Goal: Task Accomplishment & Management: Manage account settings

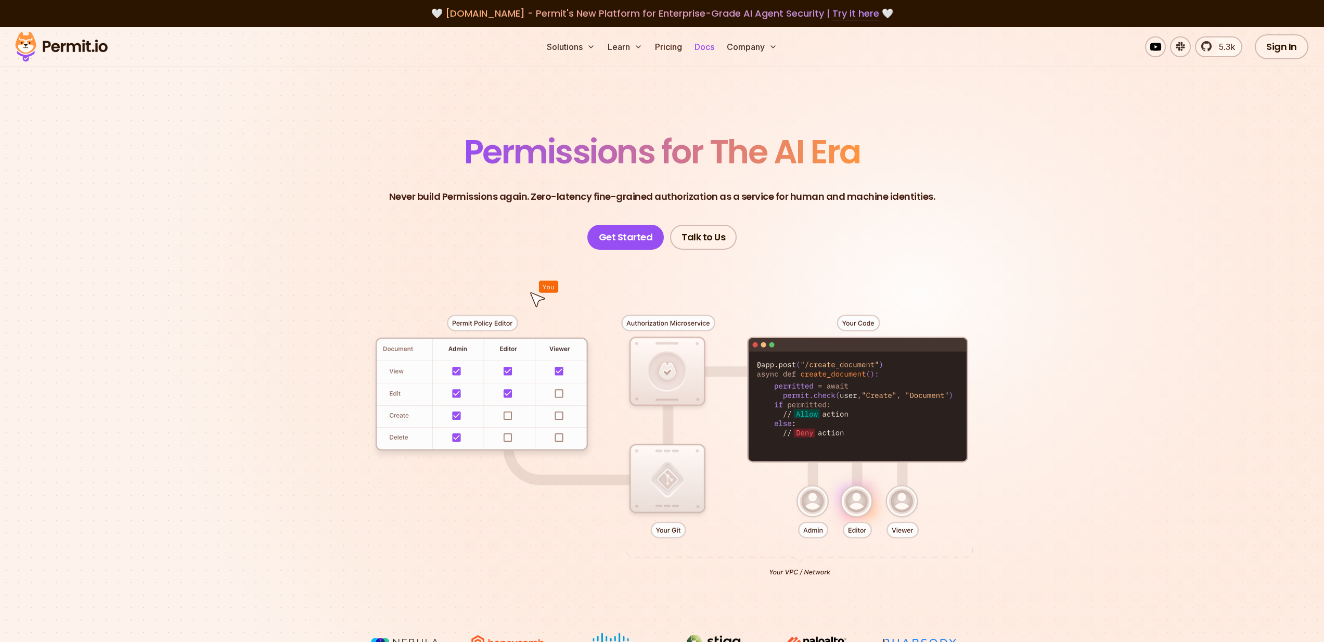
click at [711, 48] on link "Docs" at bounding box center [704, 46] width 28 height 21
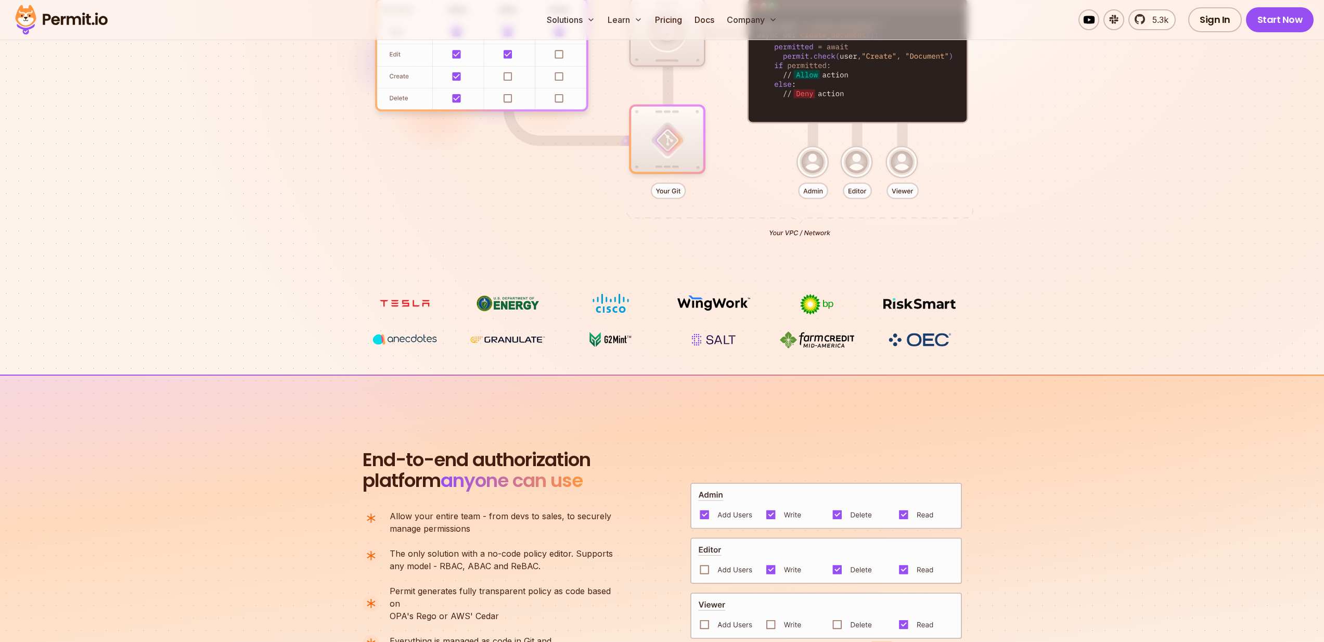
scroll to position [339, 0]
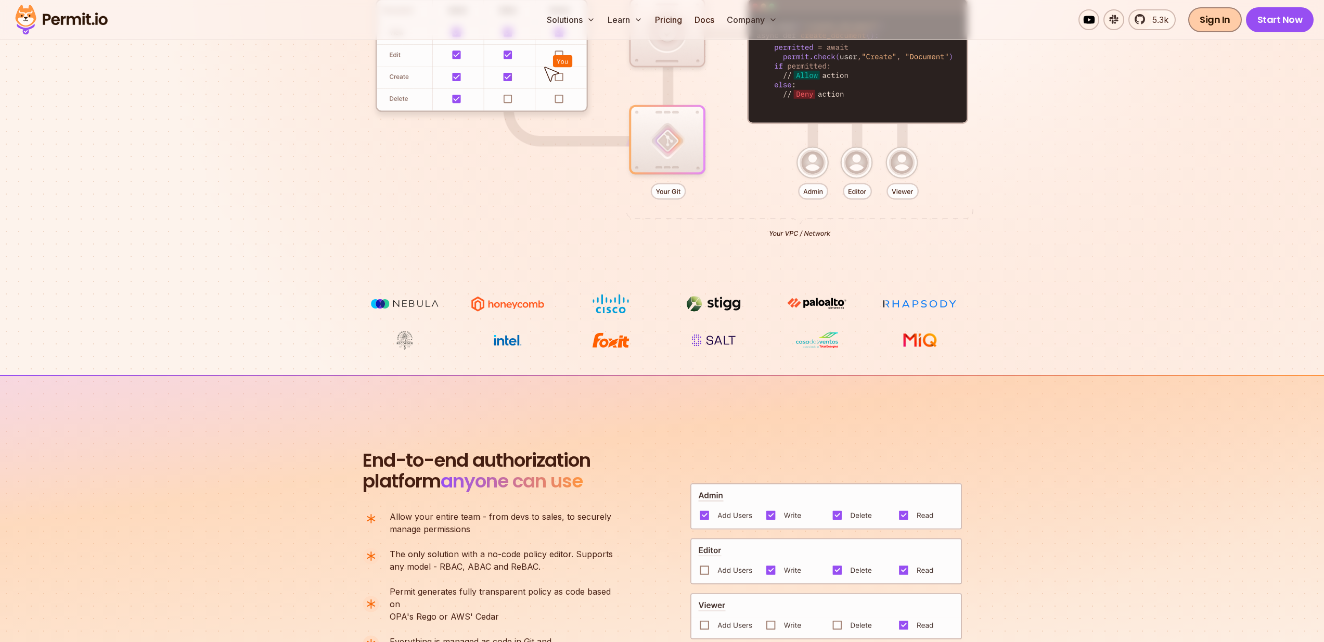
click at [1216, 18] on link "Sign In" at bounding box center [1215, 19] width 54 height 25
